Goal: Transaction & Acquisition: Purchase product/service

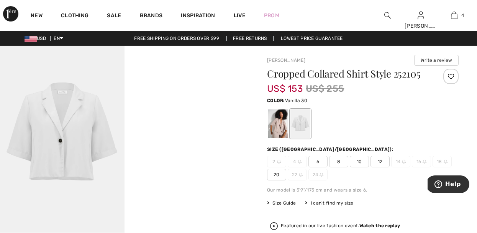
click at [383, 17] on div at bounding box center [387, 15] width 33 height 31
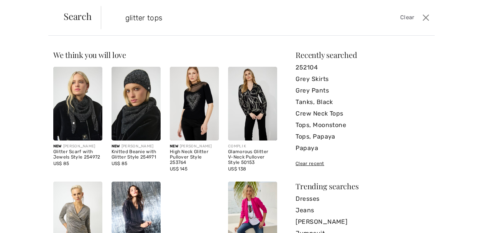
type input "glitter tops"
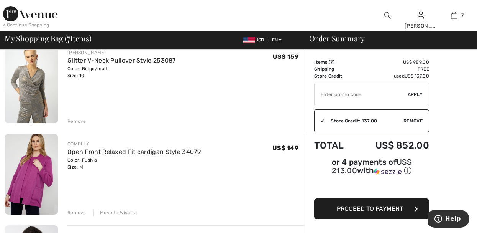
scroll to position [169, 0]
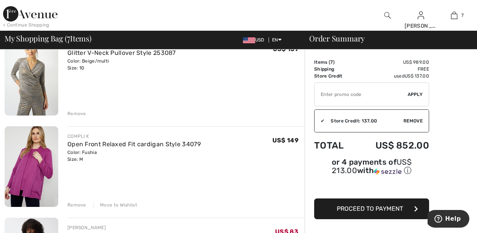
click at [73, 112] on div "Remove" at bounding box center [76, 113] width 19 height 7
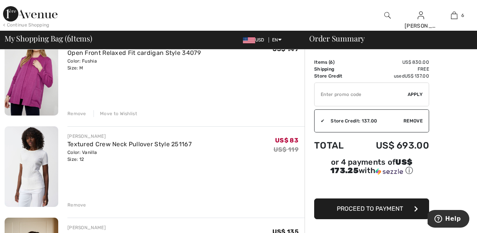
scroll to position [159, 0]
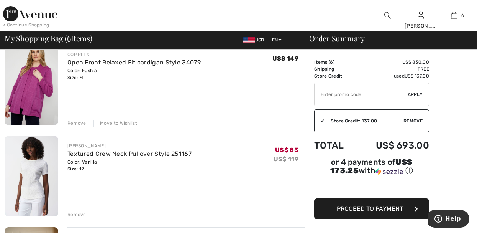
click at [76, 124] on div "Remove" at bounding box center [76, 123] width 19 height 7
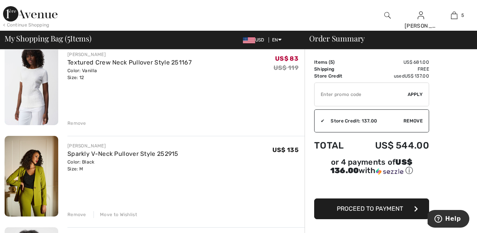
click at [76, 124] on div "Remove" at bounding box center [76, 123] width 19 height 7
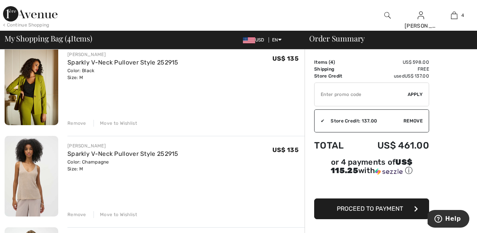
click at [118, 123] on div "Move to Wishlist" at bounding box center [116, 123] width 44 height 7
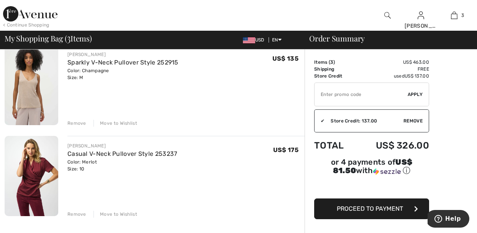
click at [120, 215] on div "Move to Wishlist" at bounding box center [116, 213] width 44 height 7
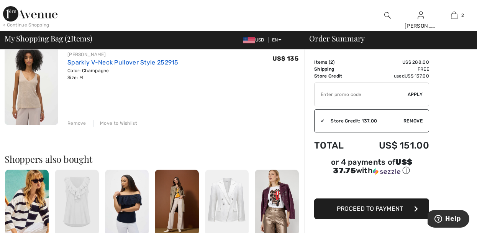
click at [135, 60] on link "Sparkly V-Neck Pullover Style 252915" at bounding box center [122, 62] width 111 height 7
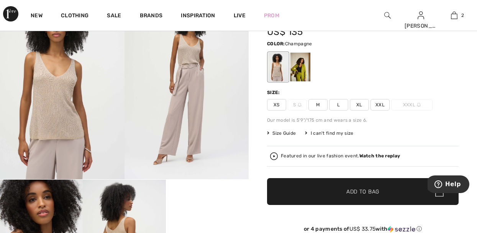
scroll to position [61, 0]
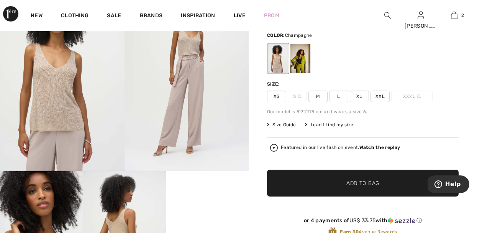
click at [202, 205] on video "Your browser does not support the video tag." at bounding box center [207, 191] width 83 height 41
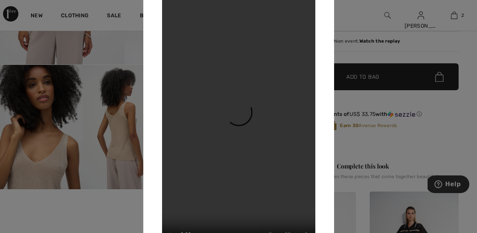
scroll to position [169, 0]
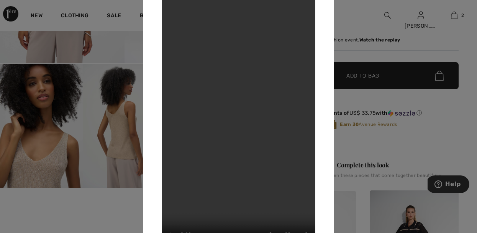
drag, startPoint x: 417, startPoint y: 121, endPoint x: 438, endPoint y: 109, distance: 23.9
click at [417, 121] on div at bounding box center [238, 116] width 477 height 233
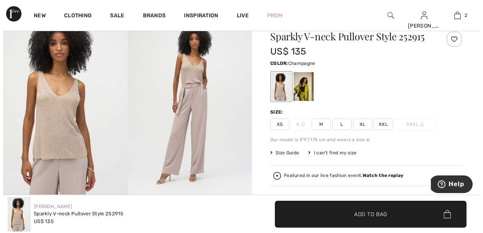
scroll to position [0, 0]
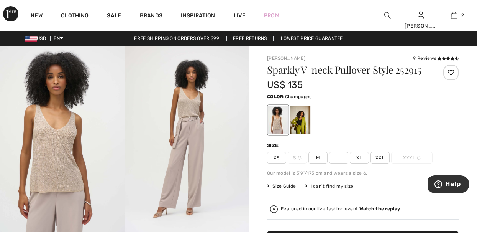
click at [76, 143] on img at bounding box center [62, 139] width 125 height 186
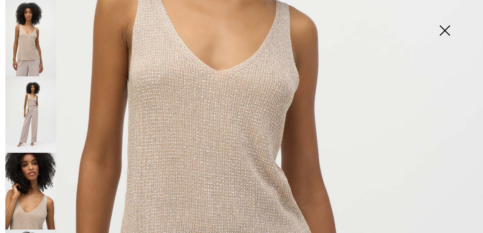
scroll to position [256, 0]
click at [50, 189] on img at bounding box center [30, 191] width 51 height 76
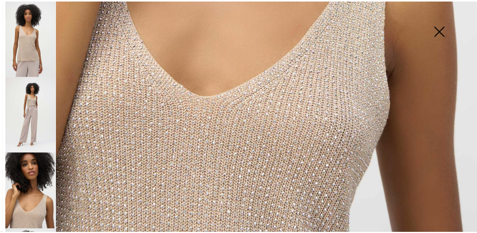
scroll to position [477, 0]
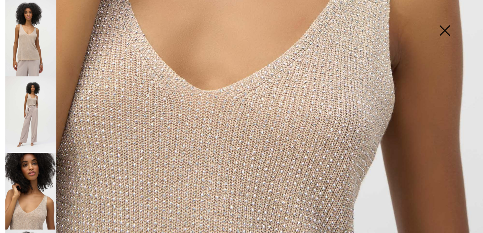
click at [441, 32] on img at bounding box center [445, 31] width 38 height 39
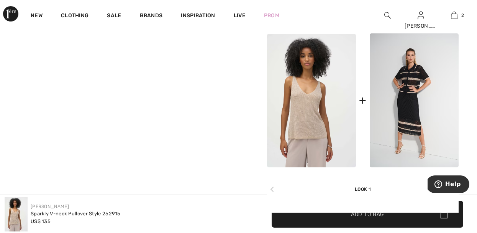
scroll to position [337, 0]
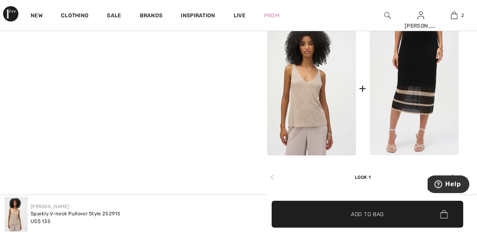
click at [419, 84] on img at bounding box center [414, 88] width 89 height 134
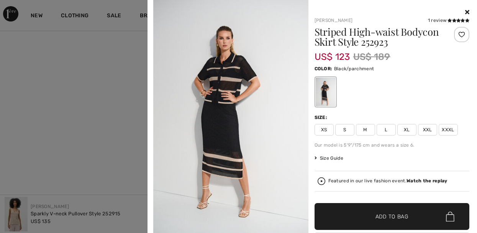
scroll to position [368, 0]
click at [363, 129] on span "M" at bounding box center [365, 130] width 19 height 12
click at [376, 217] on span "Add to Bag" at bounding box center [392, 216] width 33 height 8
click at [457, 20] on icon at bounding box center [459, 20] width 4 height 4
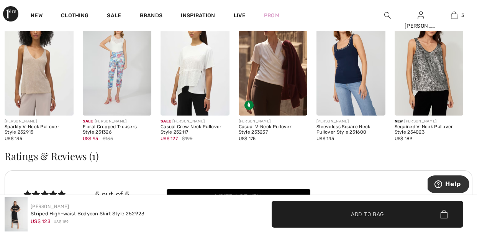
scroll to position [1042, 0]
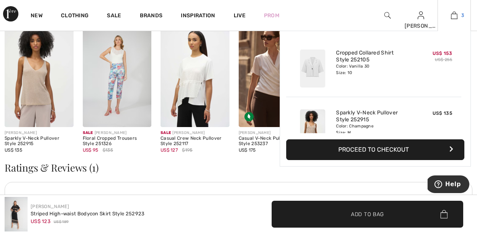
click at [461, 15] on link "3" at bounding box center [454, 15] width 33 height 9
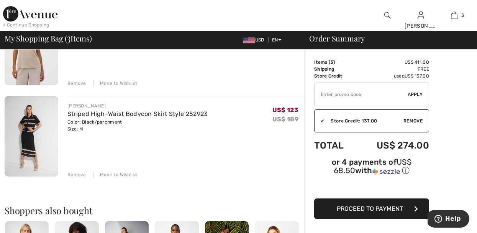
scroll to position [199, 0]
click at [76, 174] on div "Remove" at bounding box center [76, 174] width 19 height 7
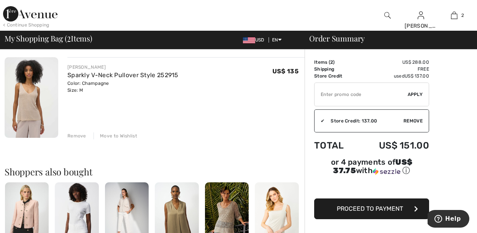
scroll to position [138, 0]
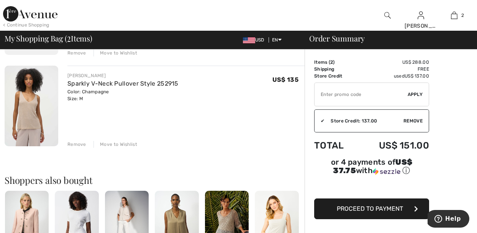
click at [37, 112] on img at bounding box center [32, 106] width 54 height 81
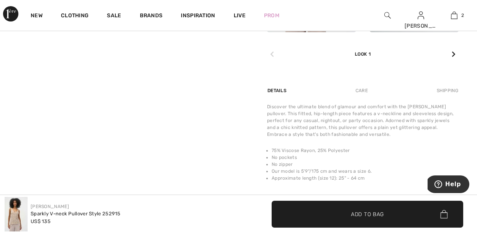
scroll to position [491, 0]
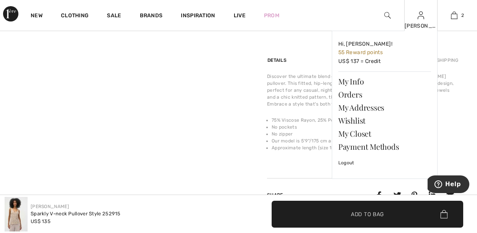
click at [419, 17] on img at bounding box center [421, 15] width 7 height 9
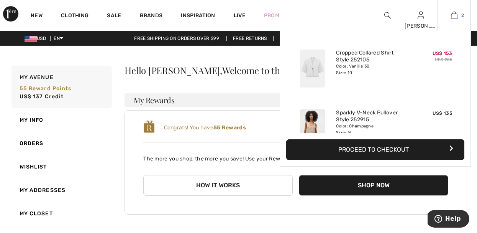
click at [457, 14] on img at bounding box center [454, 15] width 7 height 9
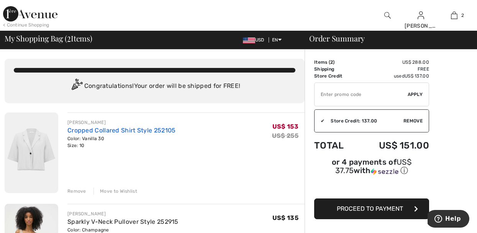
click at [143, 129] on link "Cropped Collared Shirt Style 252105" at bounding box center [121, 130] width 108 height 7
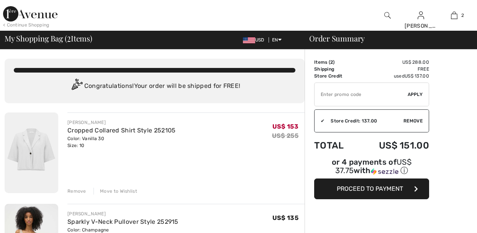
click at [121, 45] on div "My Shopping Bag ( 2 Items) USD EN English Français" at bounding box center [153, 40] width 296 height 11
